Goal: Information Seeking & Learning: Check status

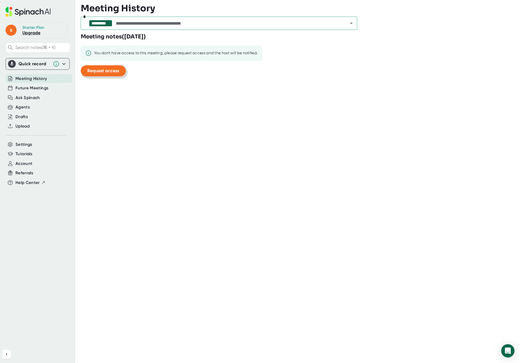
click at [104, 73] on span "Request access" at bounding box center [103, 70] width 32 height 5
